Goal: Task Accomplishment & Management: Manage account settings

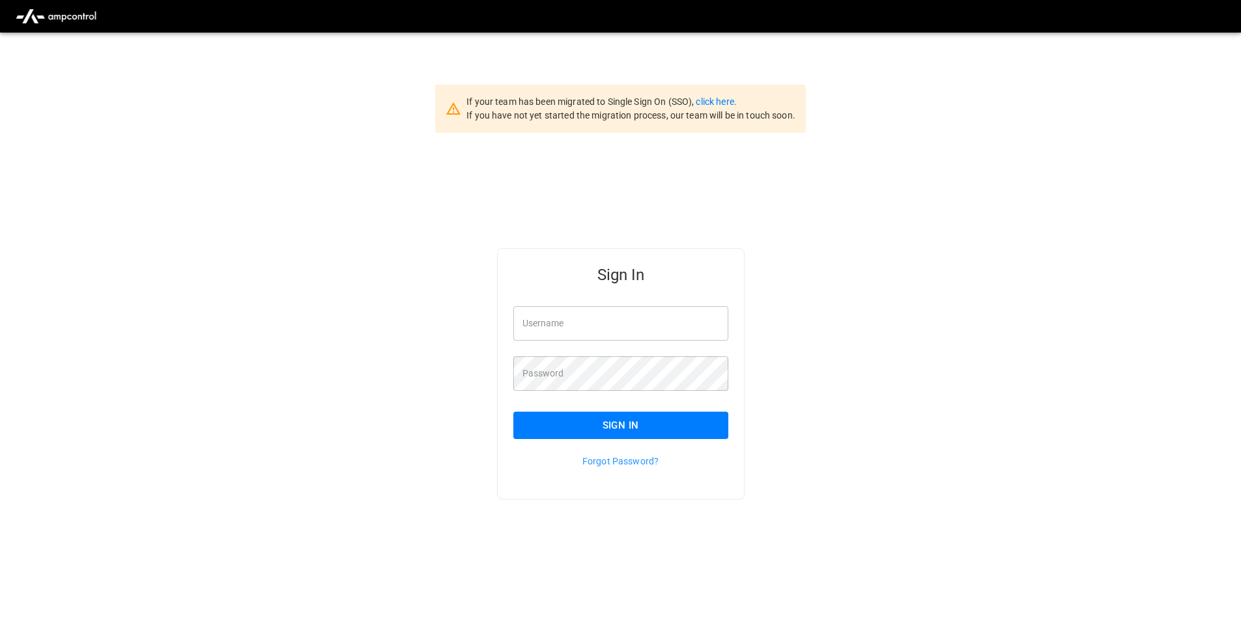
type input "**********"
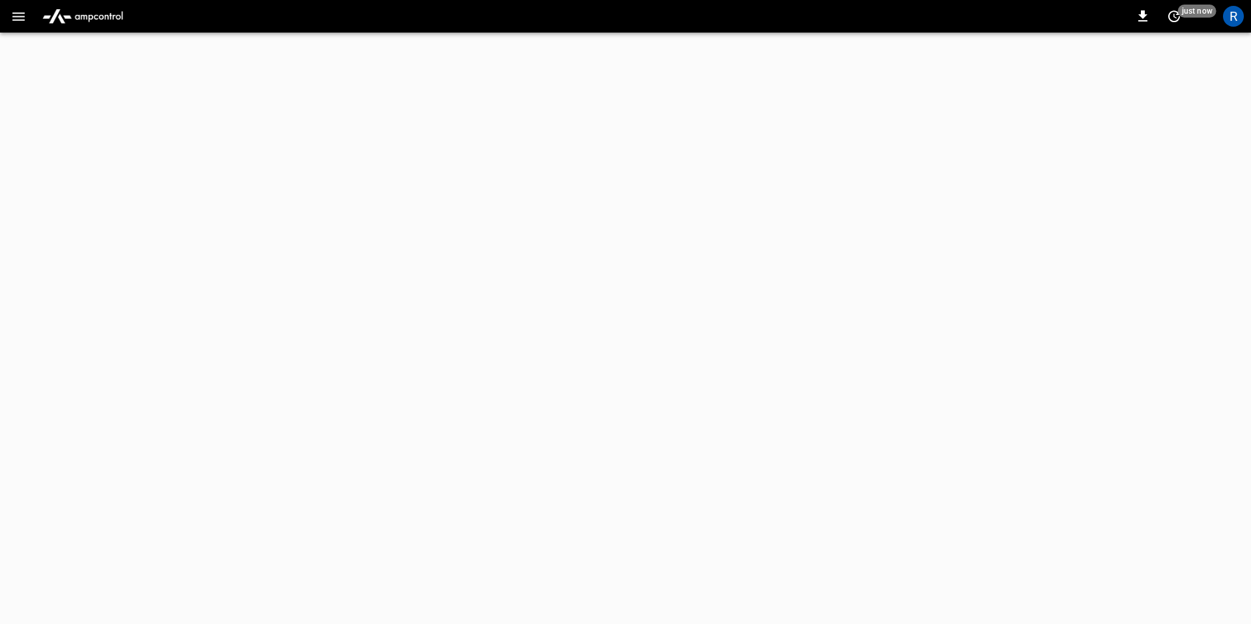
click at [618, 33] on html "0 just now R Refresh now Update every 5 sec Update every 30 sec Off Revel Revel…" at bounding box center [625, 16] width 1251 height 33
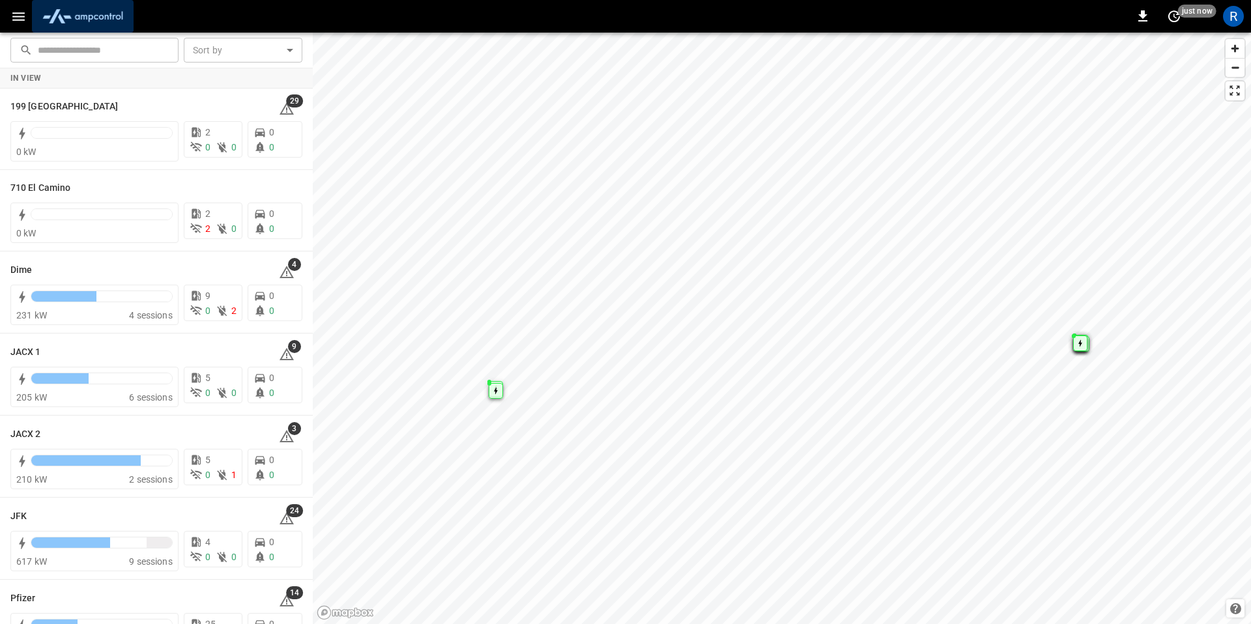
click at [113, 15] on img "menu" at bounding box center [82, 16] width 91 height 25
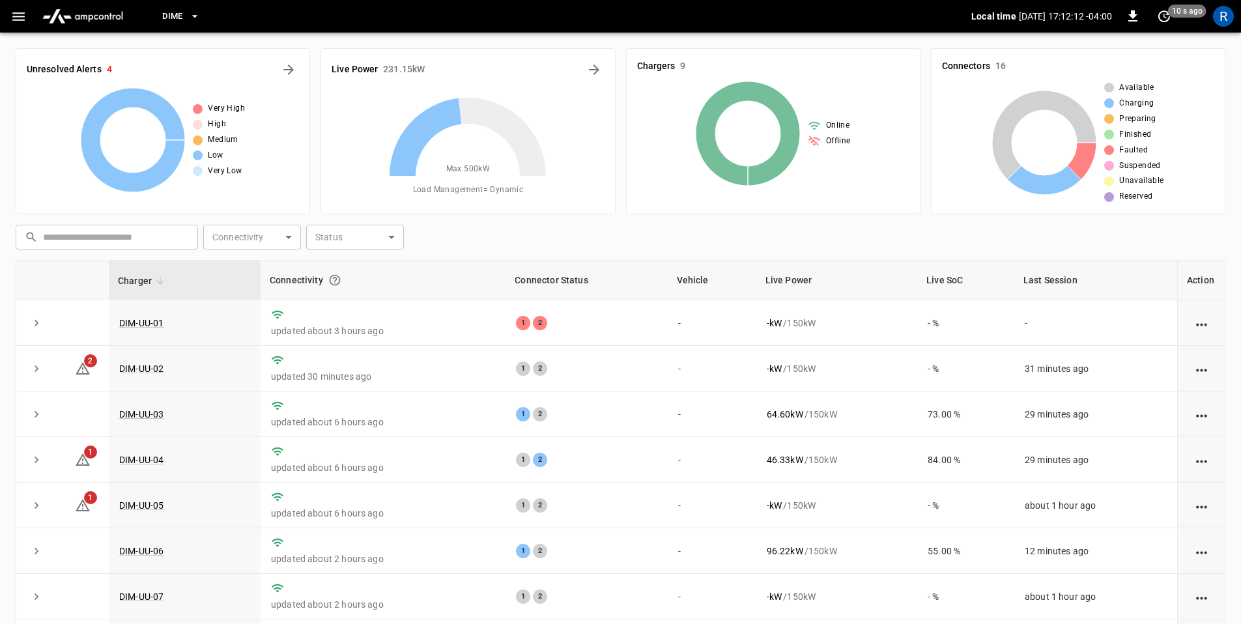
click at [173, 16] on span "Dime" at bounding box center [172, 16] width 21 height 15
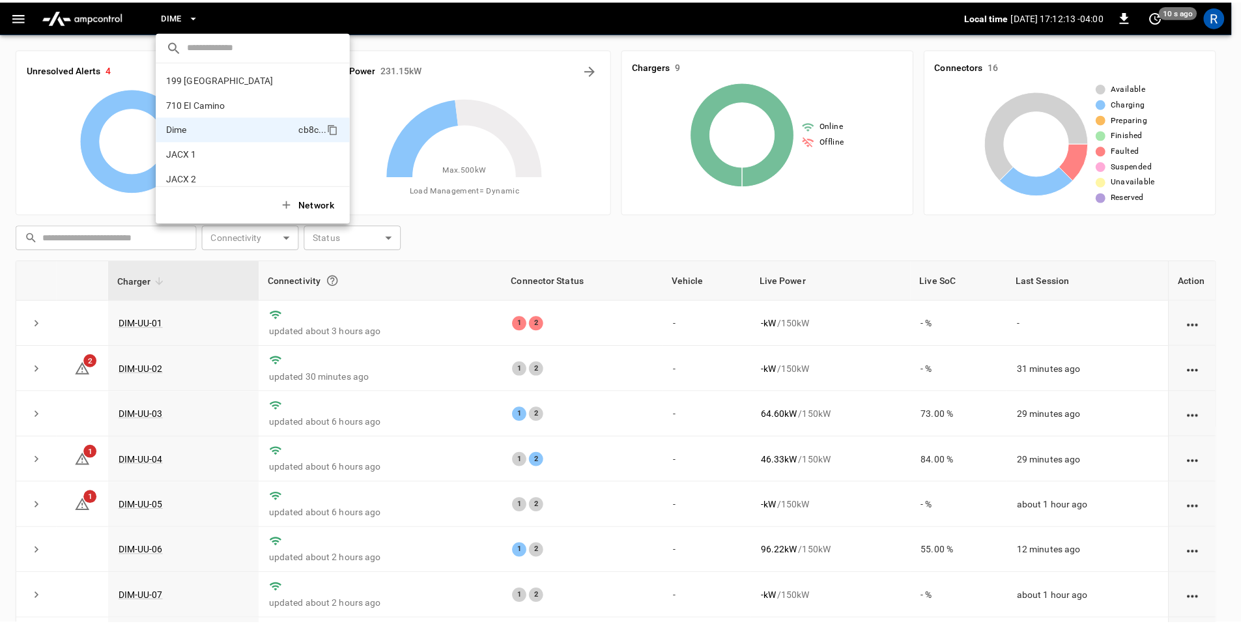
scroll to position [46, 0]
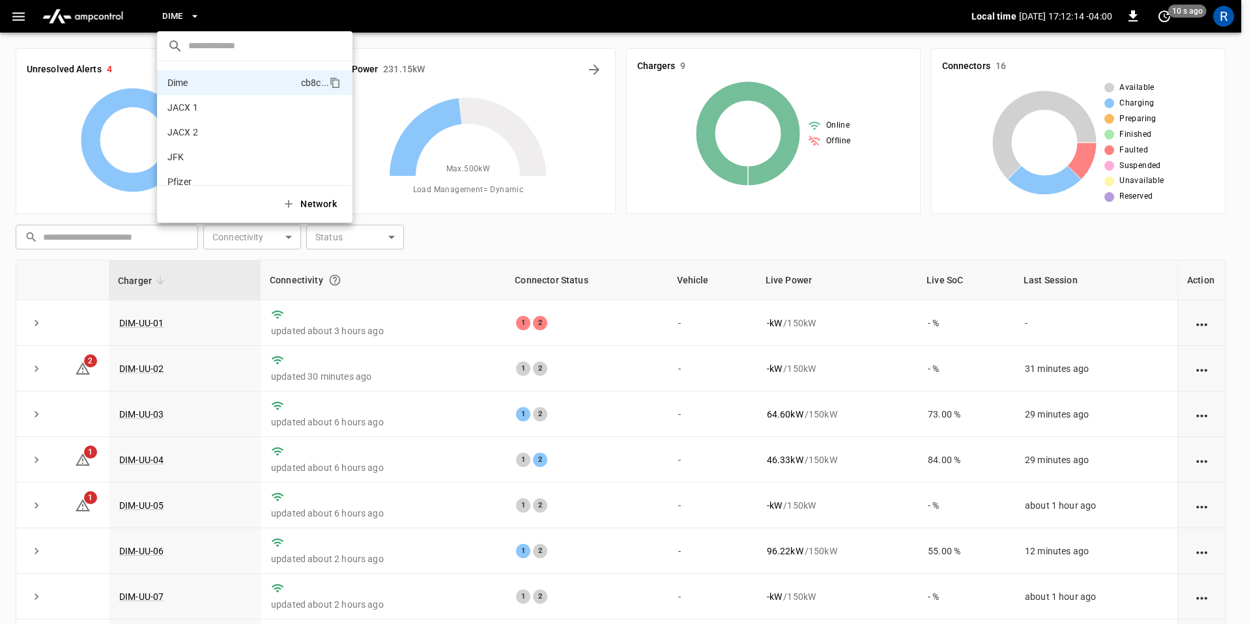
click at [173, 16] on div at bounding box center [625, 312] width 1251 height 624
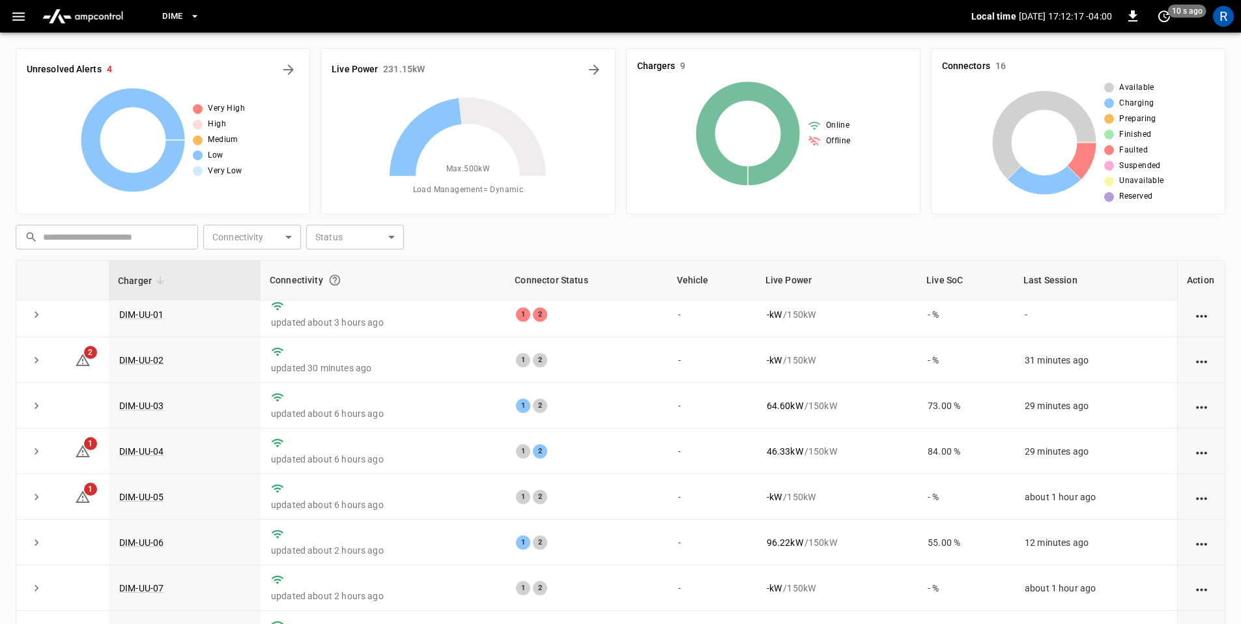
scroll to position [0, 0]
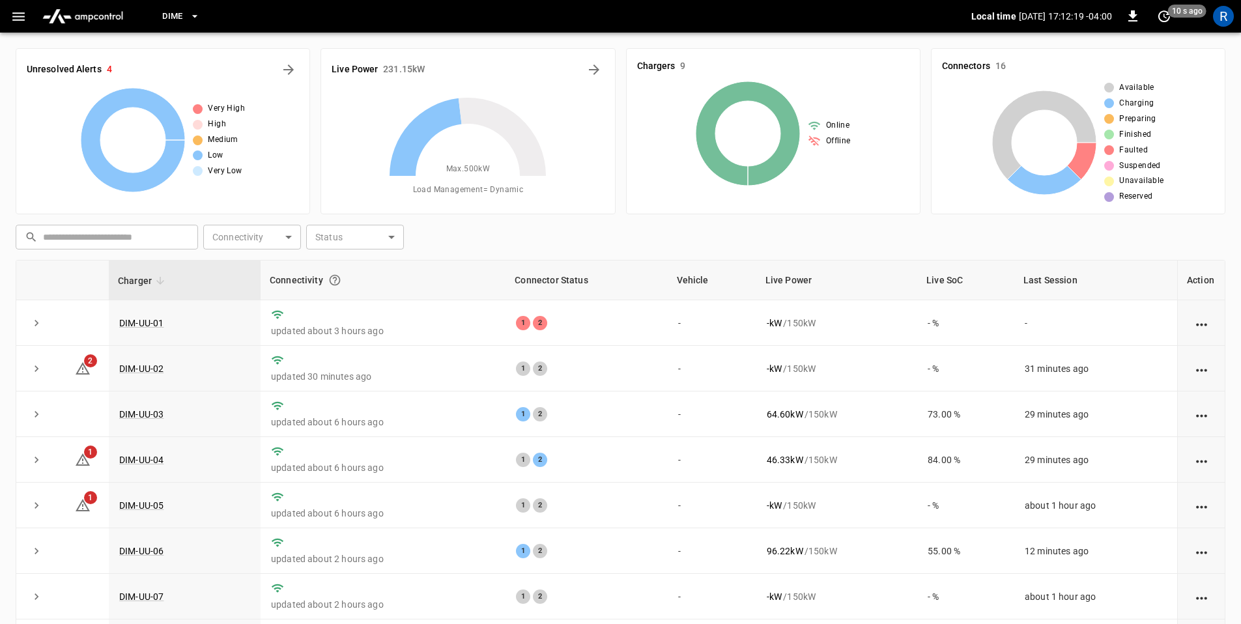
click at [27, 17] on button "button" at bounding box center [18, 17] width 27 height 24
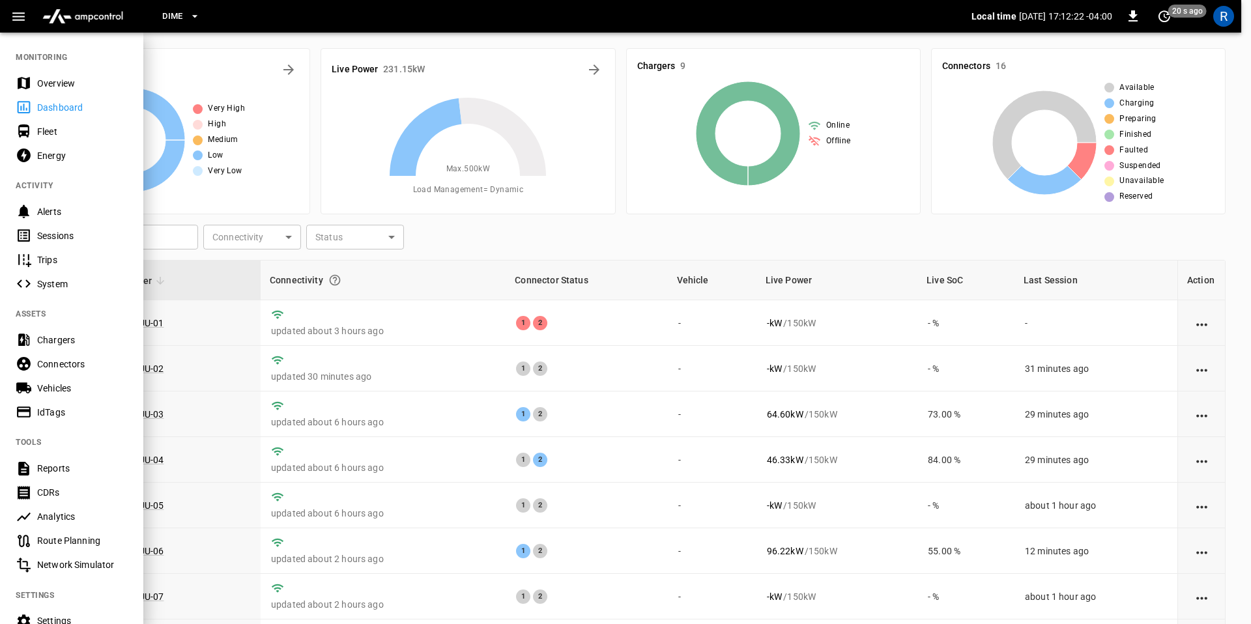
click at [97, 157] on div "Energy" at bounding box center [82, 155] width 91 height 13
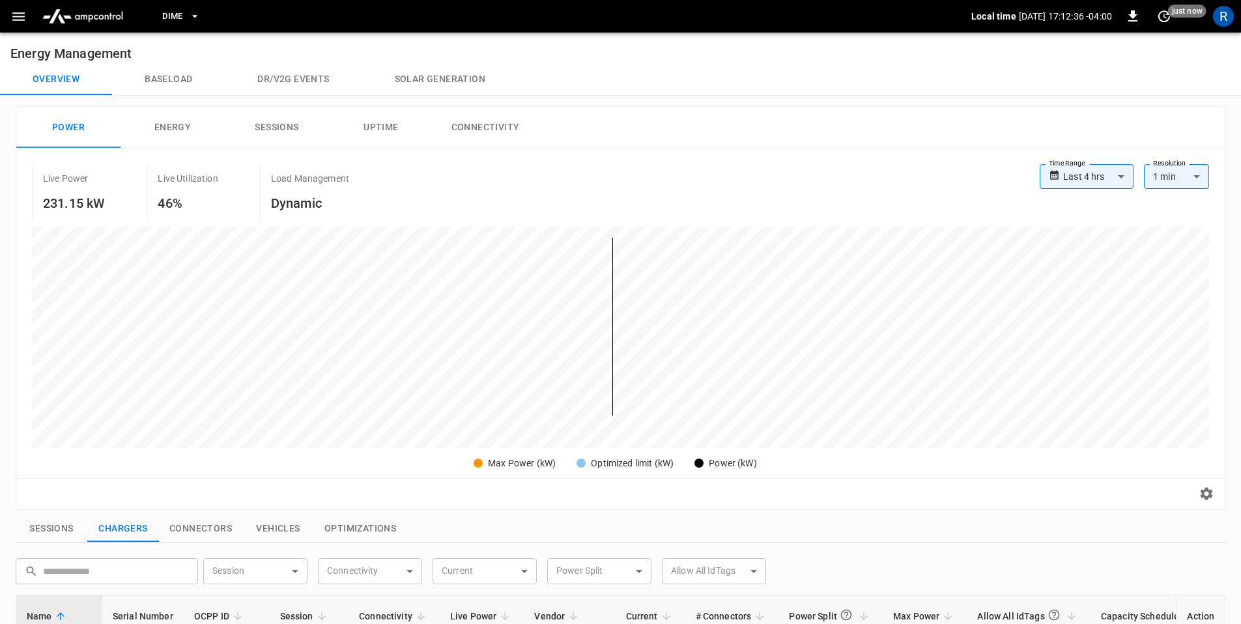
click at [19, 12] on icon "button" at bounding box center [18, 16] width 12 height 8
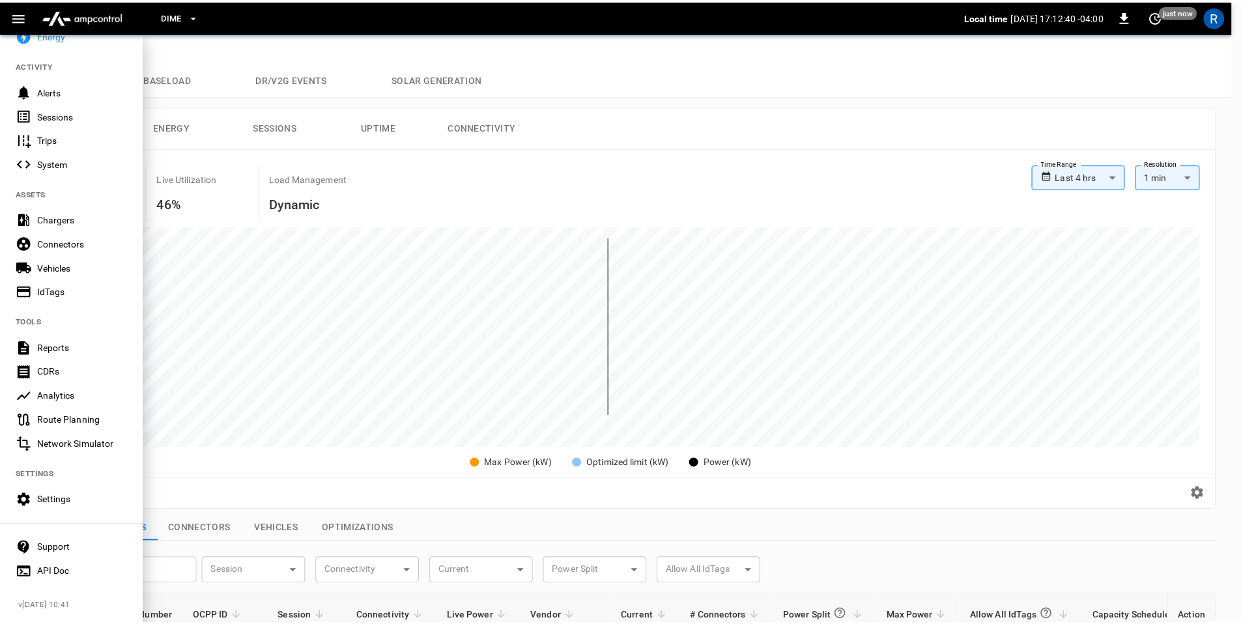
scroll to position [130, 0]
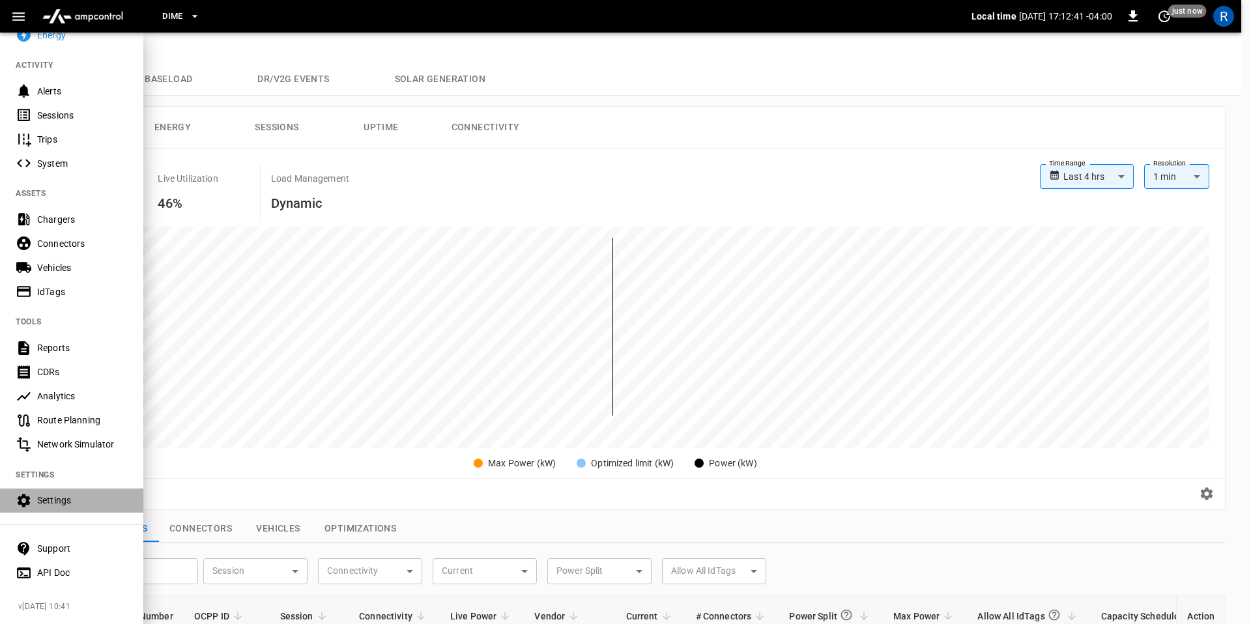
click at [68, 494] on div "Settings" at bounding box center [82, 500] width 91 height 13
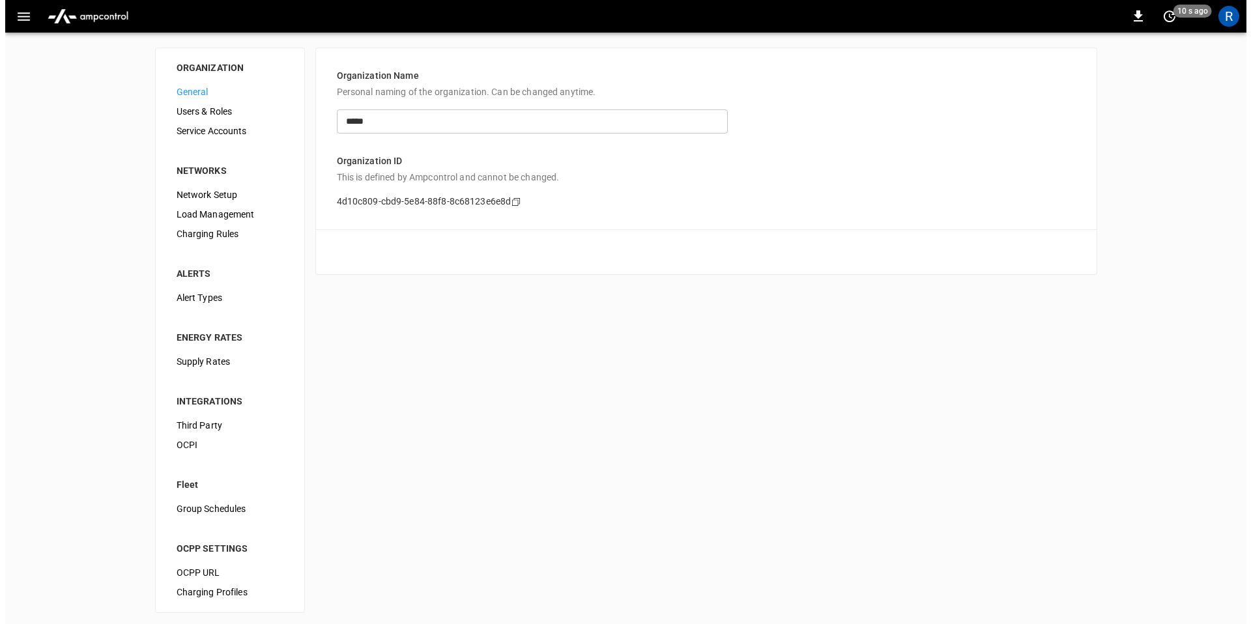
scroll to position [5, 0]
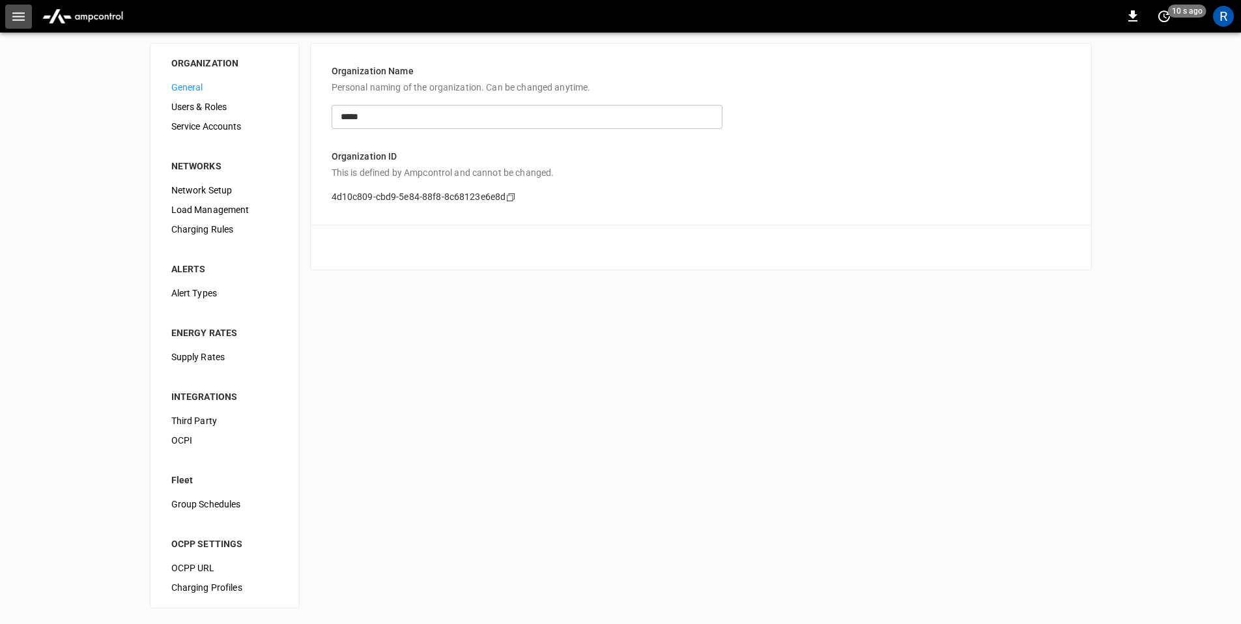
click at [19, 10] on icon "button" at bounding box center [18, 16] width 16 height 16
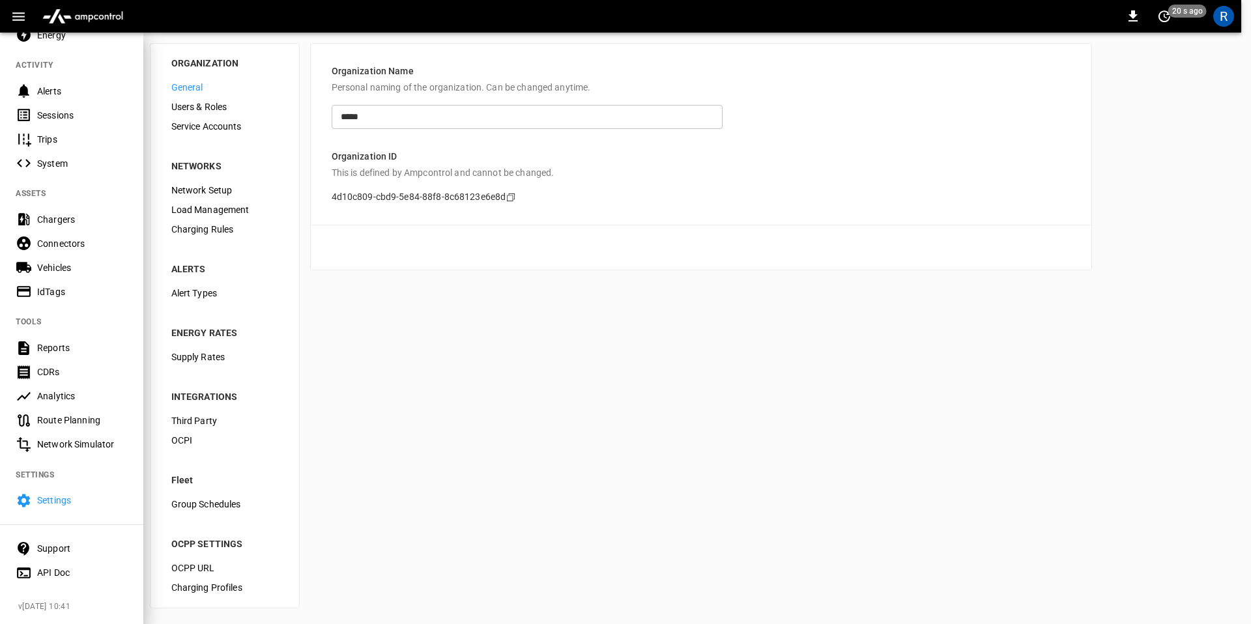
scroll to position [130, 0]
click at [72, 341] on div "Reports" at bounding box center [82, 347] width 91 height 13
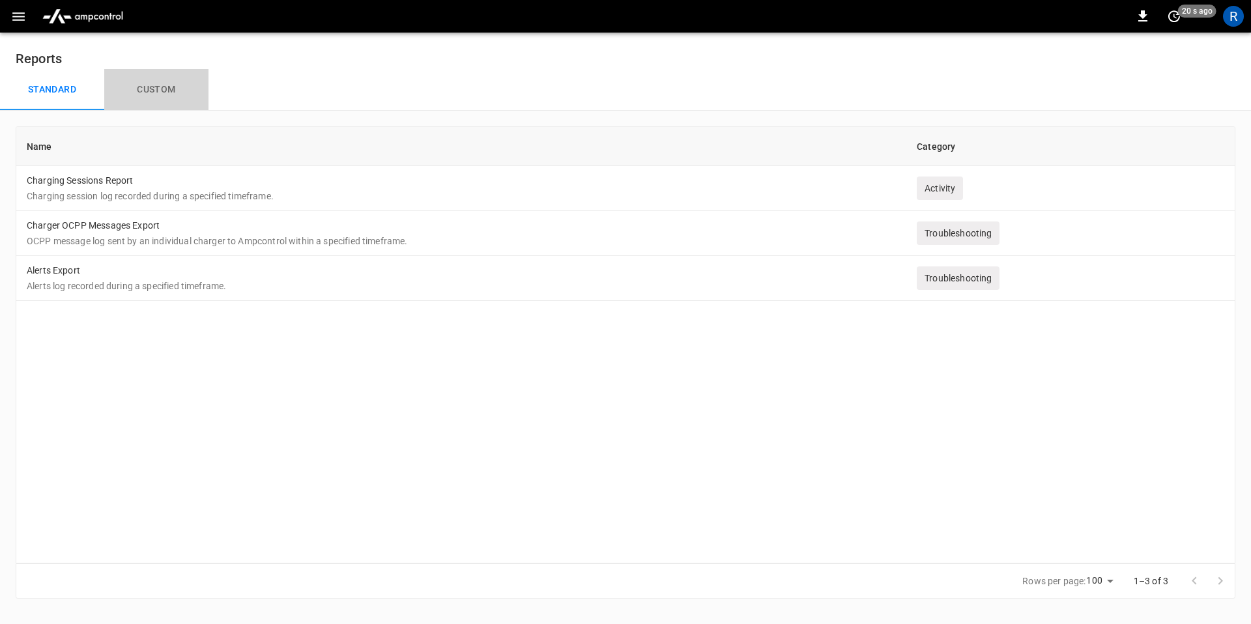
click at [152, 92] on button "Custom" at bounding box center [156, 90] width 104 height 42
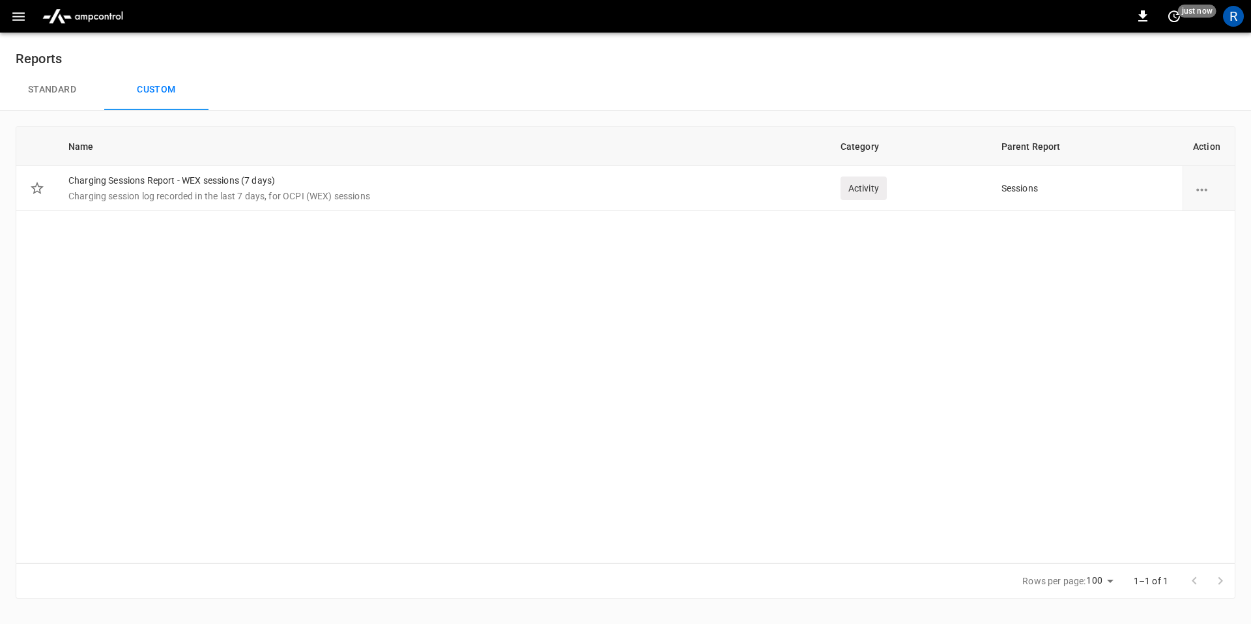
click at [18, 16] on icon "button" at bounding box center [18, 16] width 12 height 8
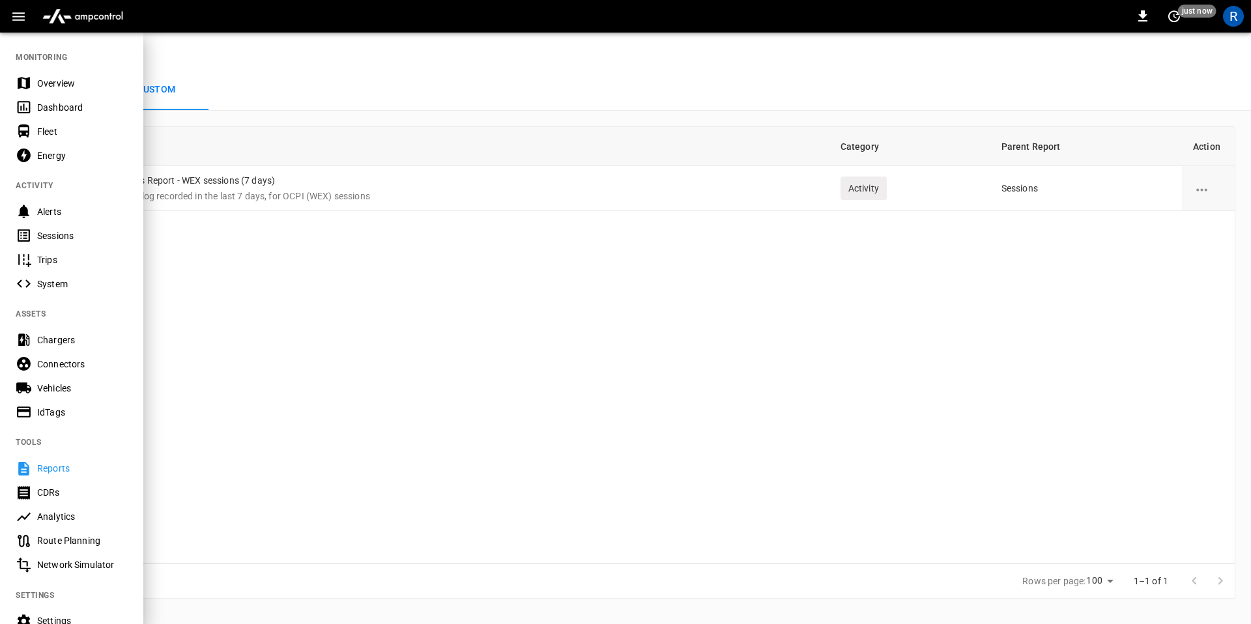
scroll to position [3, 0]
click at [68, 489] on div "CDRs" at bounding box center [82, 489] width 91 height 13
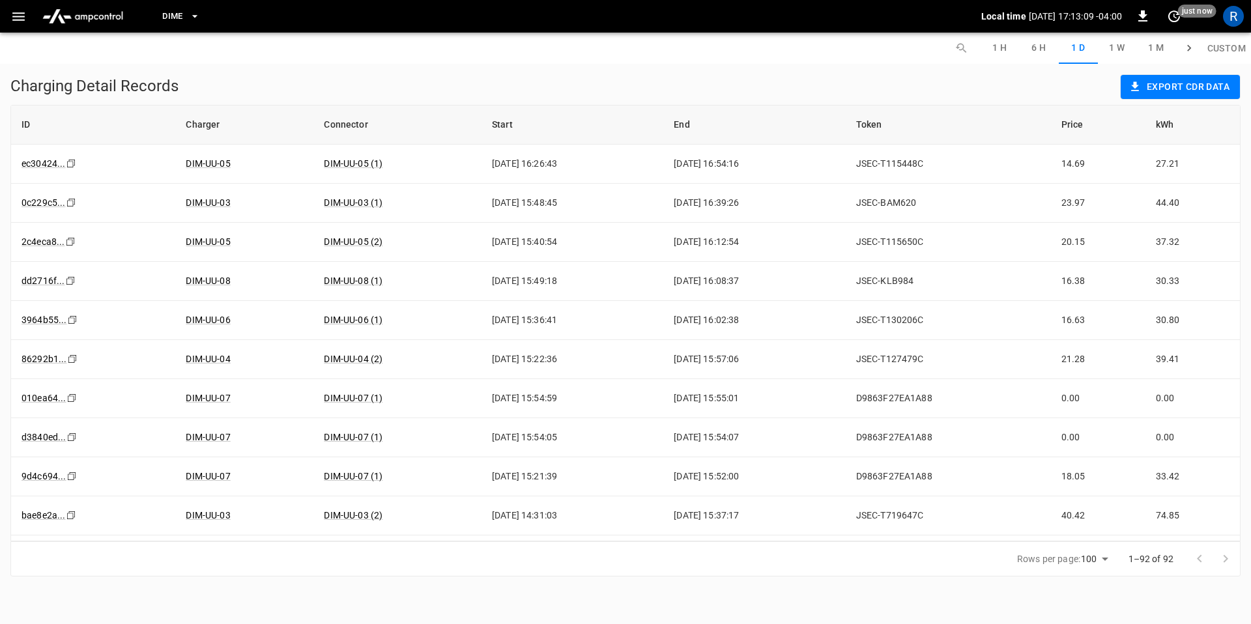
click at [17, 13] on icon "button" at bounding box center [18, 16] width 12 height 8
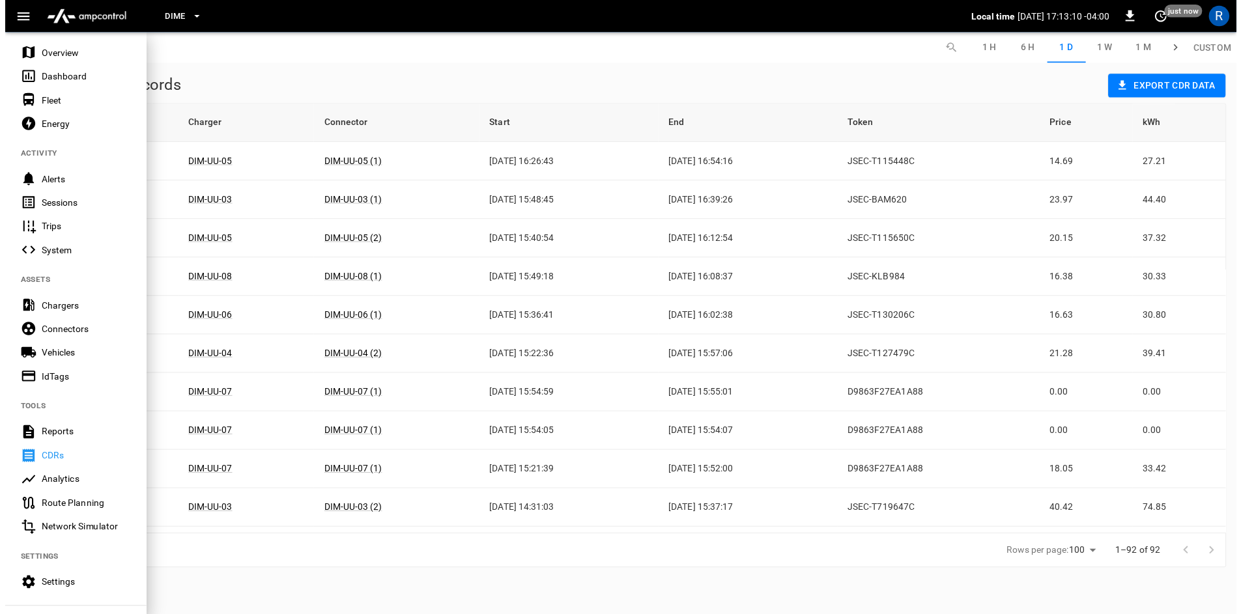
scroll to position [43, 0]
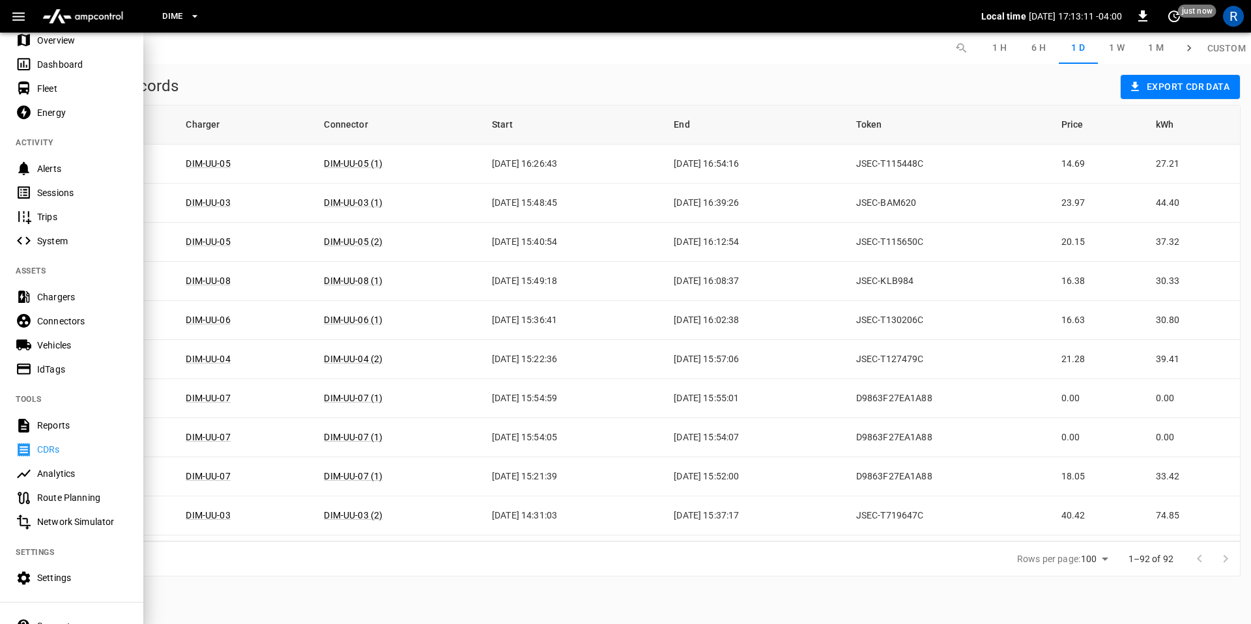
click at [74, 472] on div "Analytics" at bounding box center [82, 473] width 91 height 13
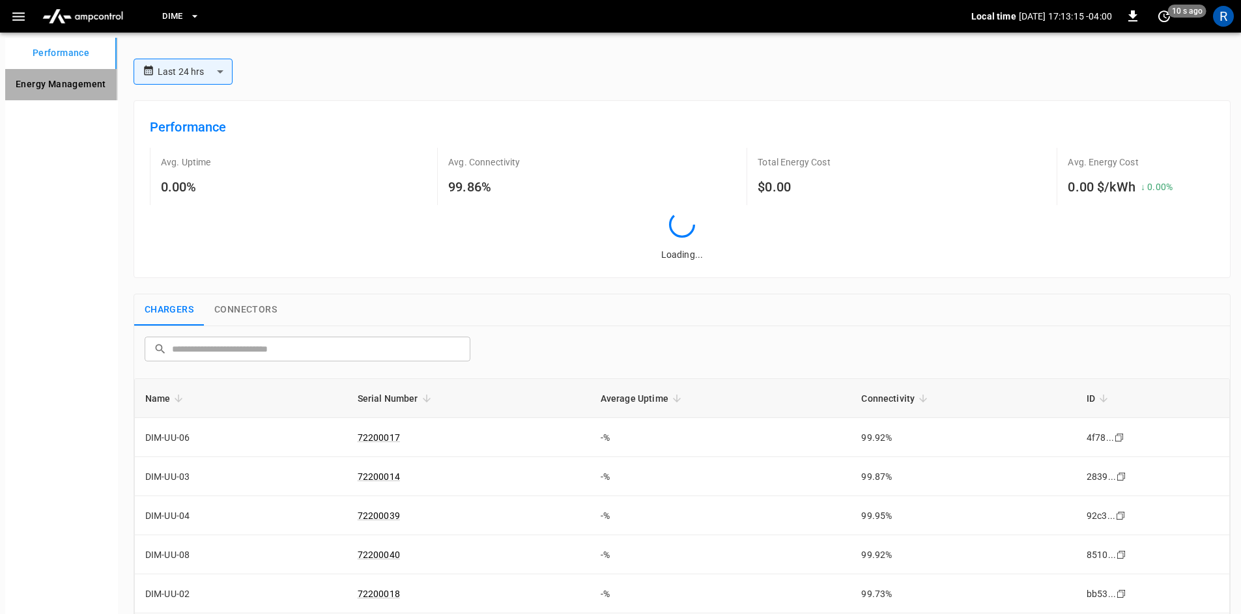
click at [70, 87] on Management "Energy Management" at bounding box center [60, 84] width 111 height 31
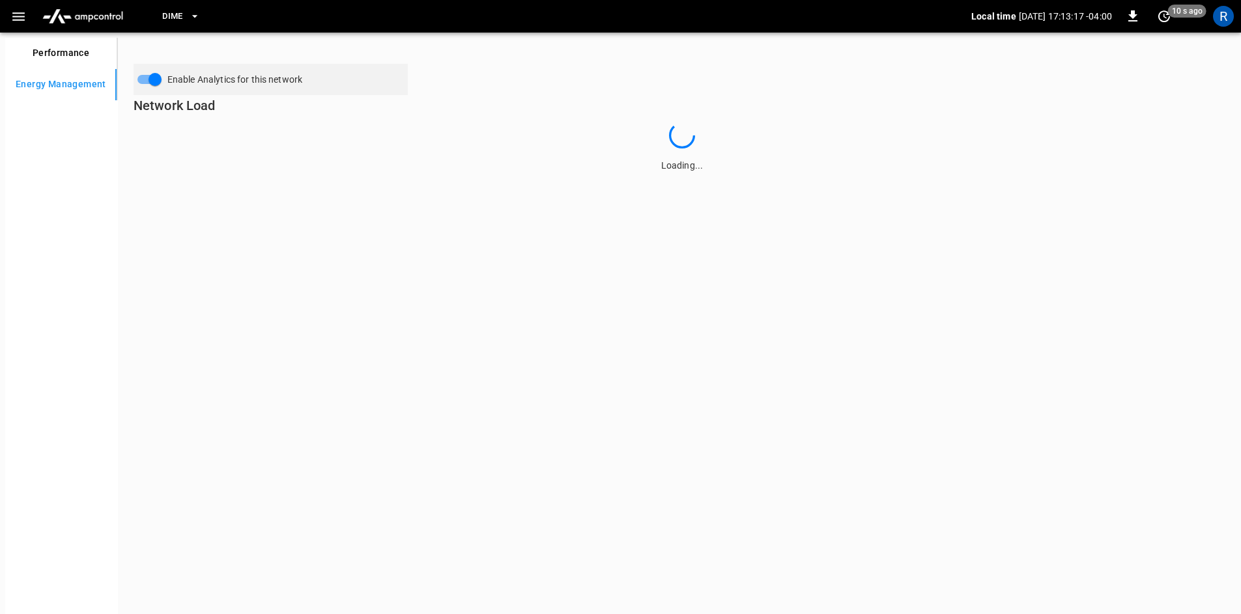
click at [26, 16] on button "button" at bounding box center [18, 17] width 27 height 24
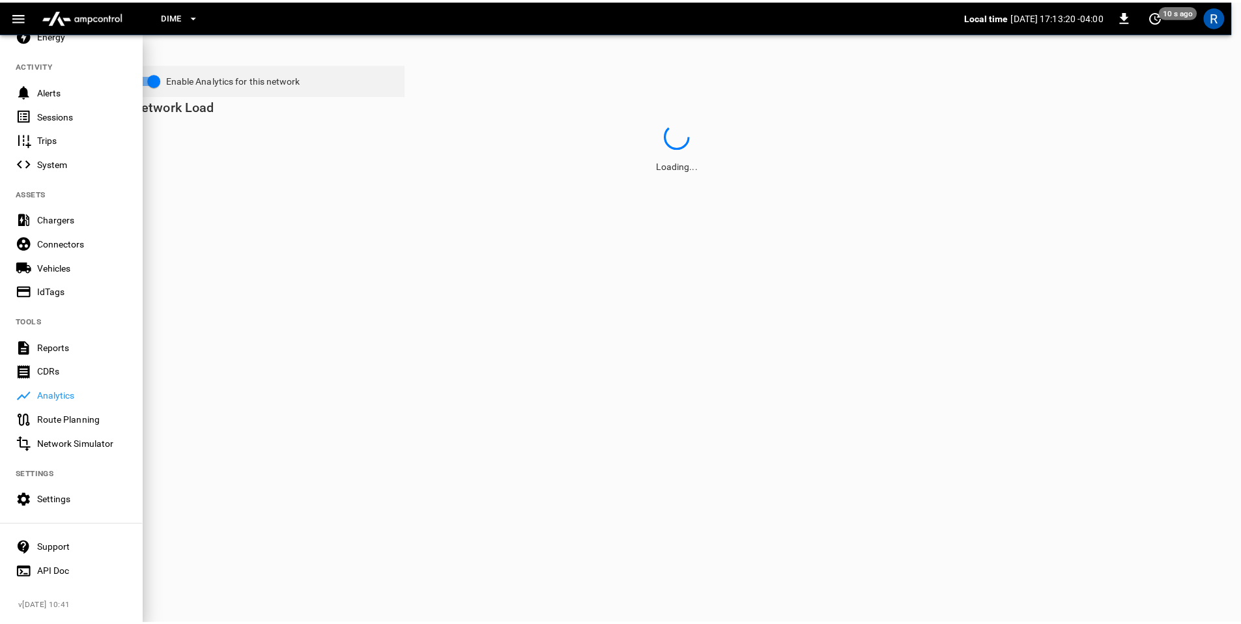
scroll to position [130, 0]
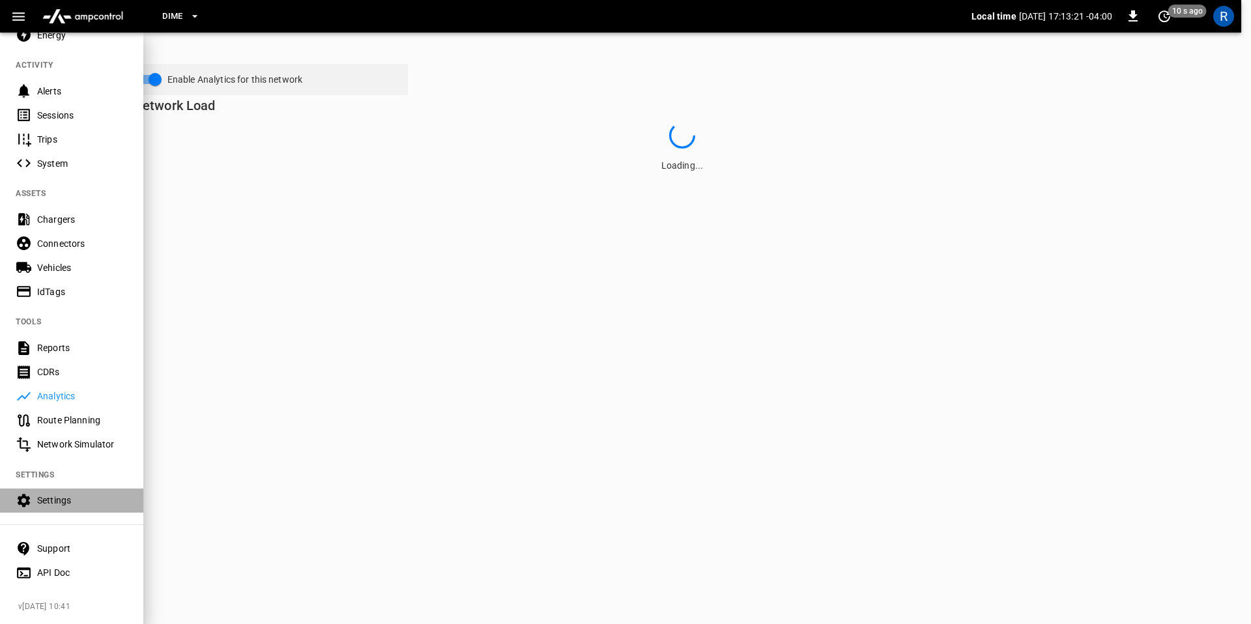
click at [83, 501] on div "Settings" at bounding box center [71, 501] width 143 height 24
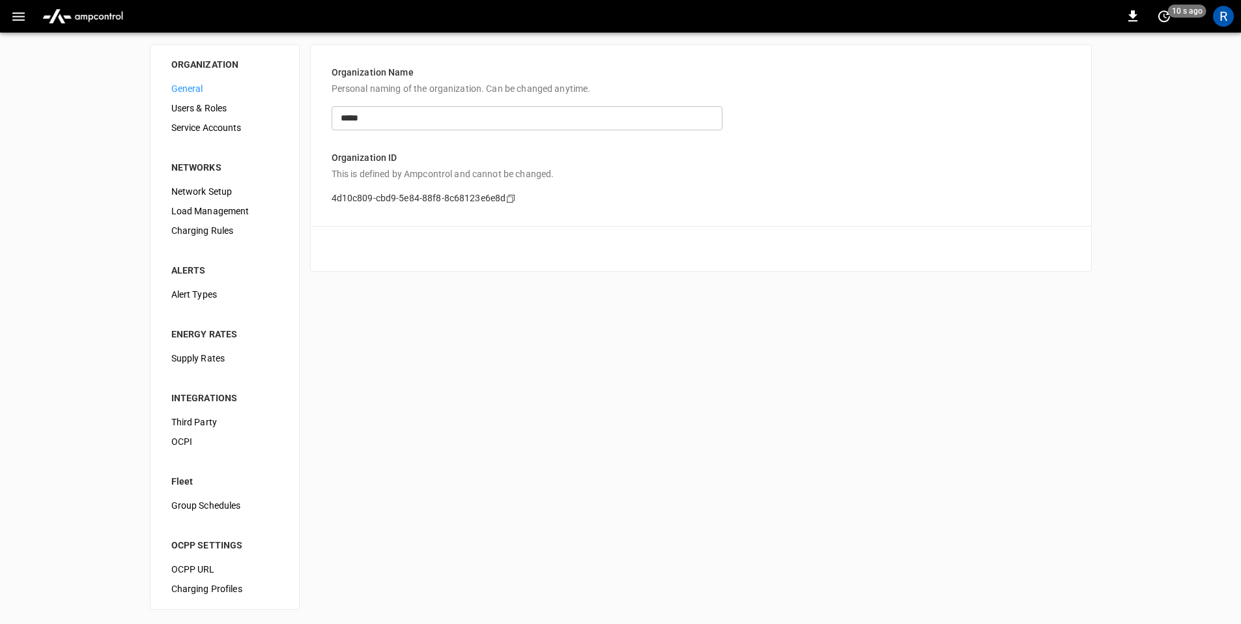
scroll to position [5, 0]
click at [223, 208] on span "Load Management" at bounding box center [224, 210] width 107 height 14
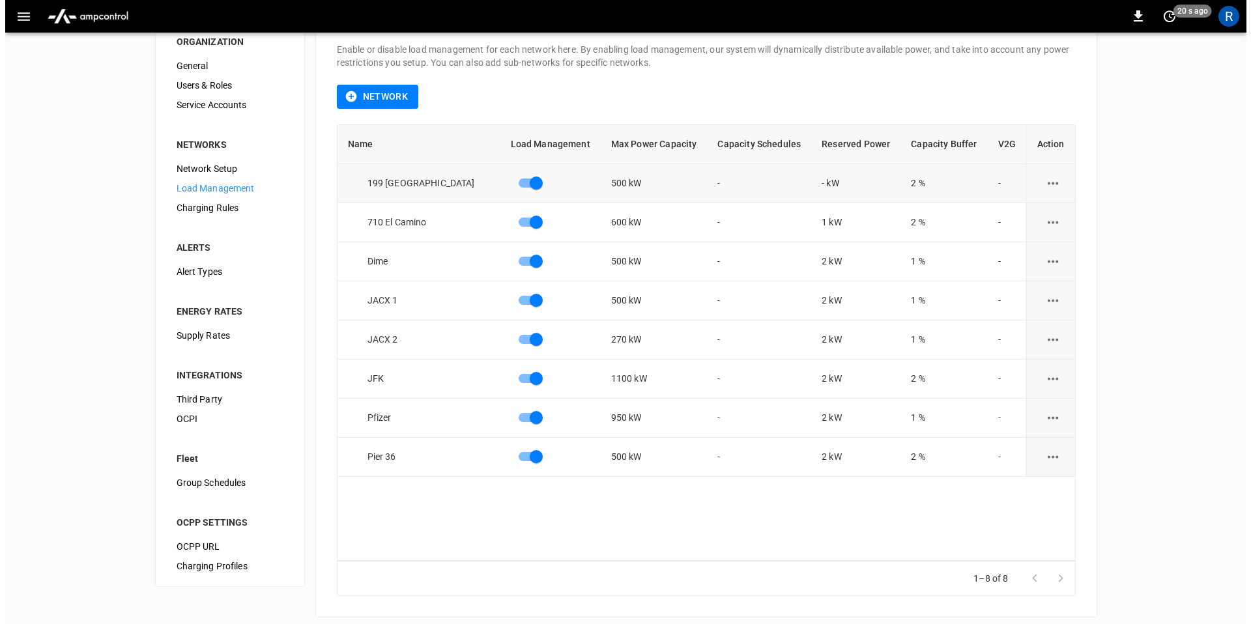
scroll to position [36, 0]
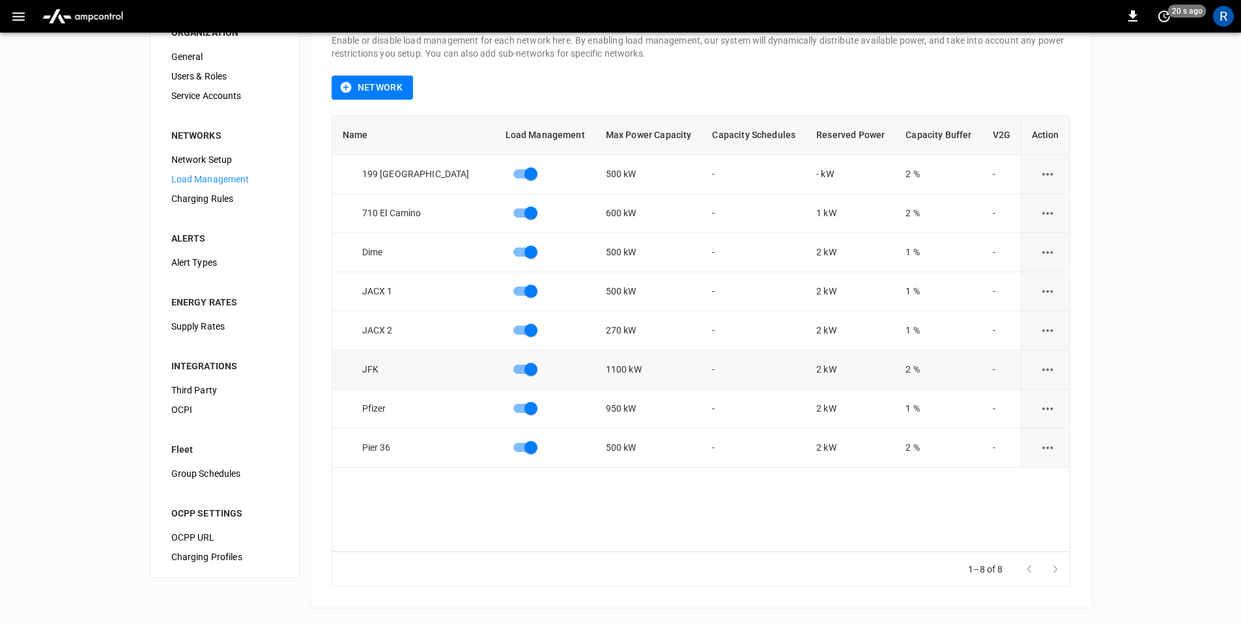
click at [621, 370] on td "1100 kW" at bounding box center [649, 370] width 107 height 39
click at [625, 369] on td "1100 kW" at bounding box center [649, 370] width 107 height 39
click at [1048, 366] on icon "load management options" at bounding box center [1048, 370] width 16 height 16
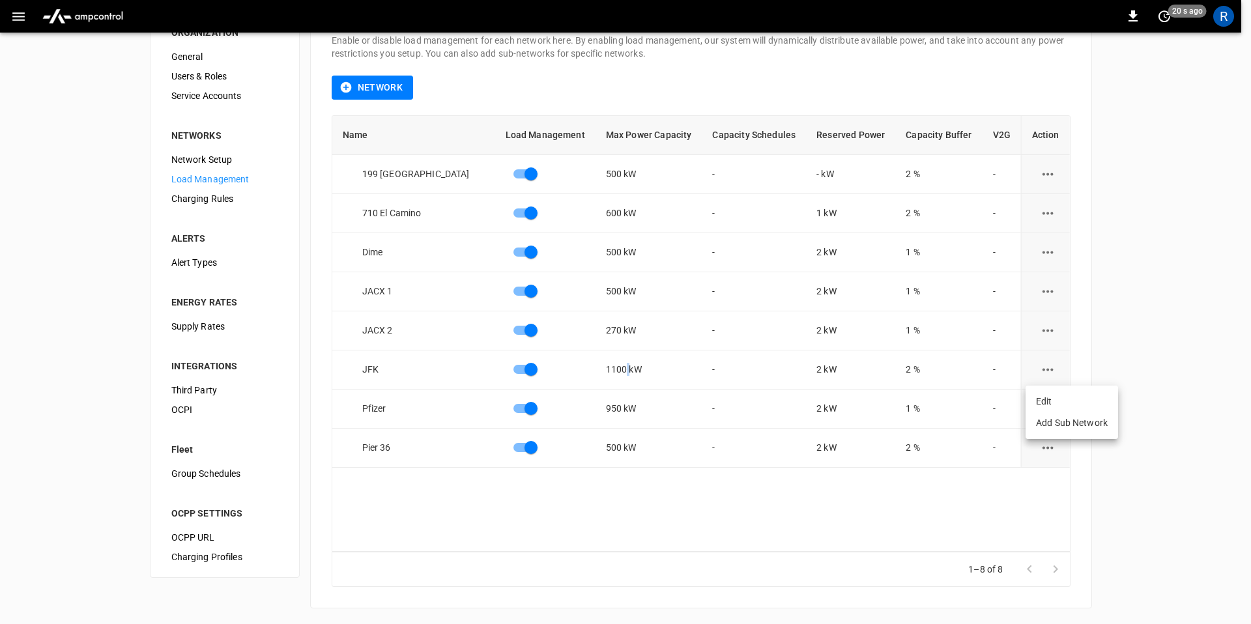
click at [1052, 401] on li "Edit" at bounding box center [1072, 402] width 93 height 22
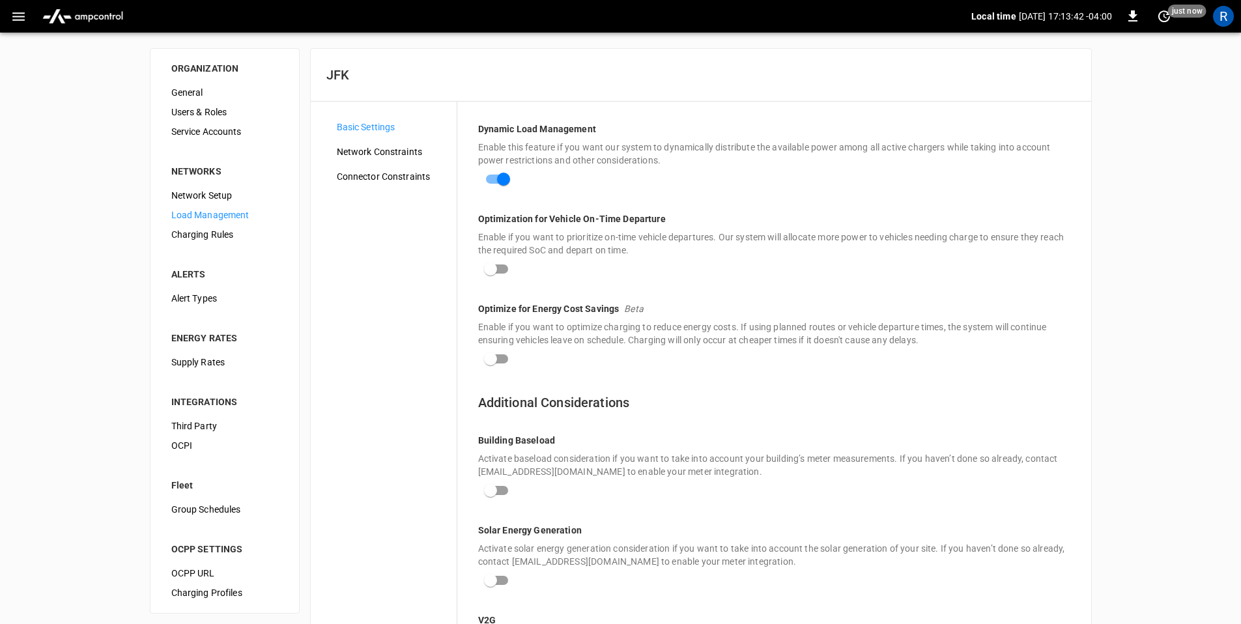
click at [371, 150] on span "Network Constraints" at bounding box center [391, 152] width 109 height 14
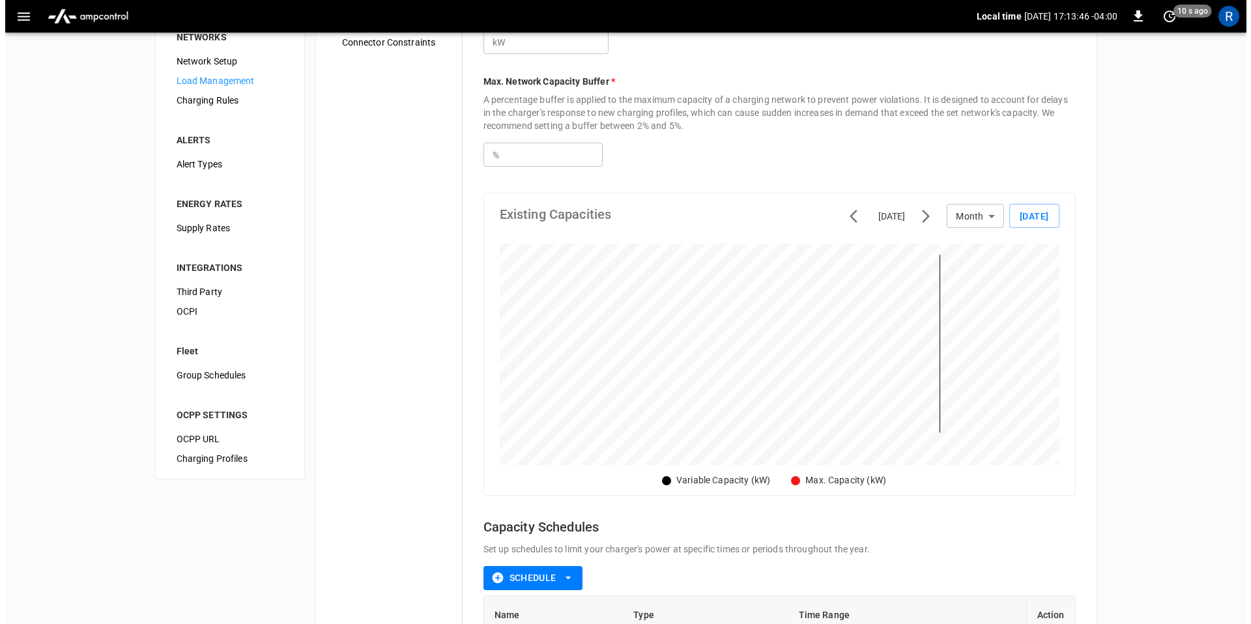
scroll to position [313, 0]
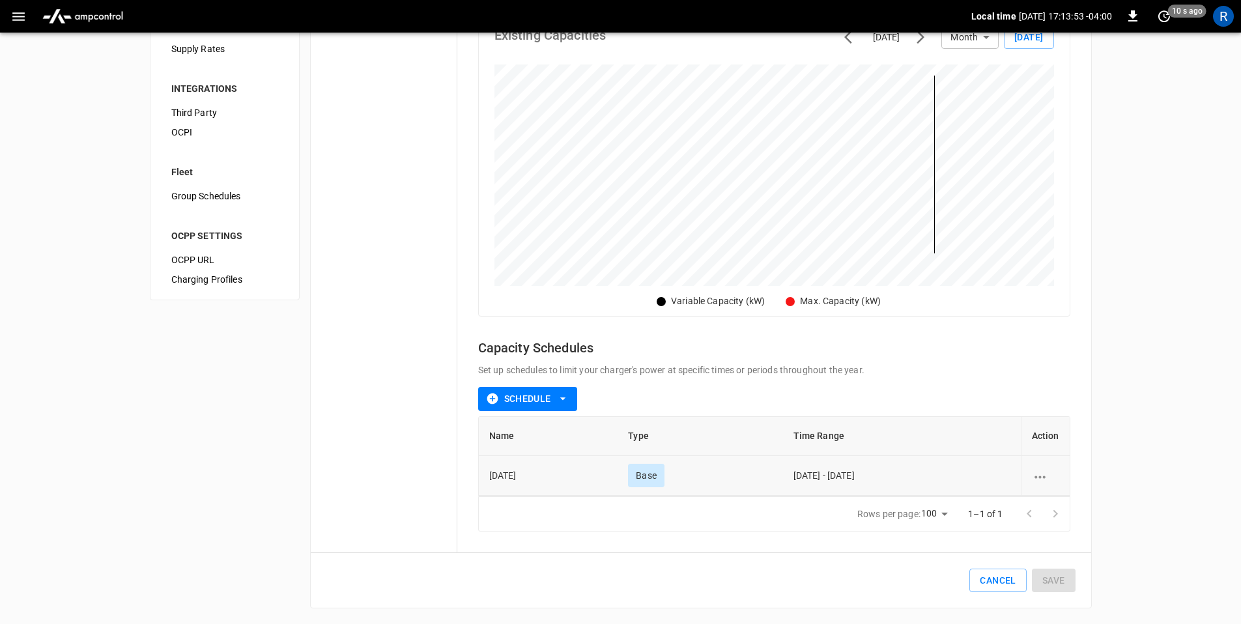
click at [1043, 475] on icon "schedule options" at bounding box center [1040, 477] width 16 height 16
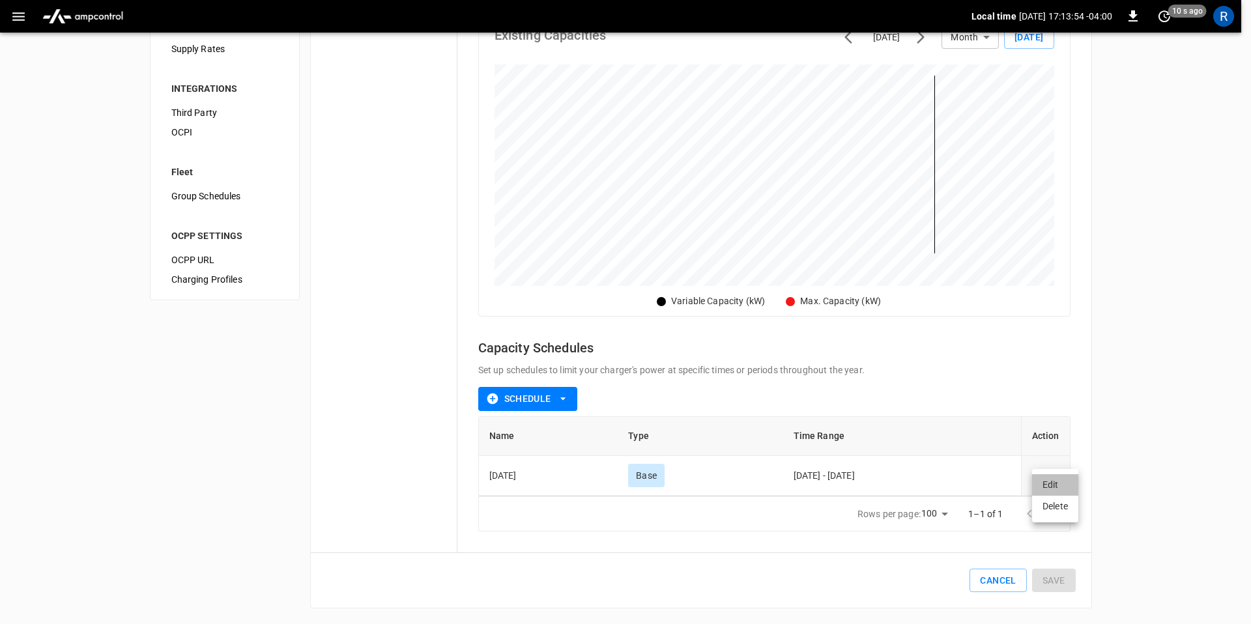
click at [1061, 486] on li "Edit" at bounding box center [1055, 485] width 46 height 22
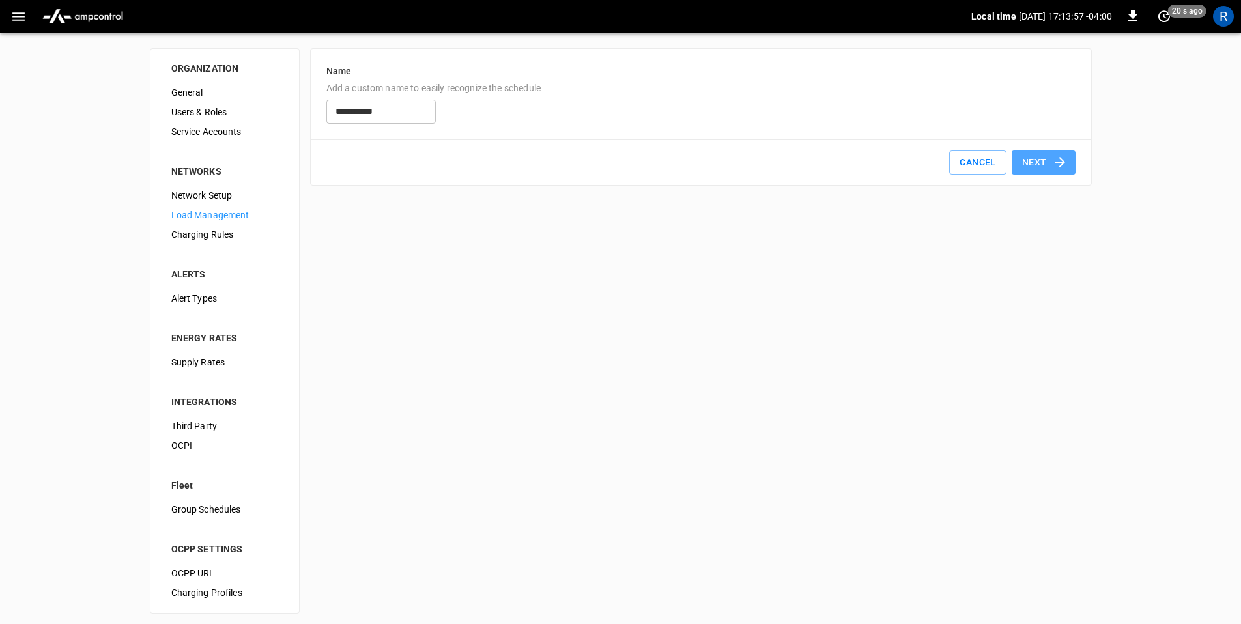
click at [1048, 167] on button "Next" at bounding box center [1044, 163] width 64 height 24
